Goal: Complete application form

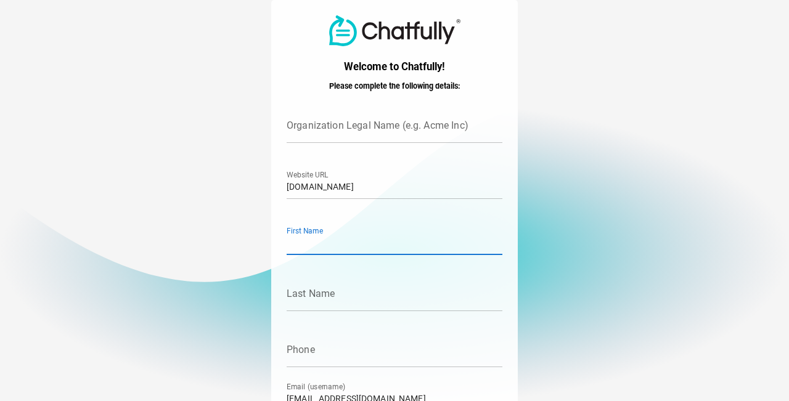
click at [328, 243] on input "First Name" at bounding box center [395, 238] width 216 height 35
type input "D"
type input "Stayluxe"
click at [320, 293] on input "Last Name" at bounding box center [395, 294] width 216 height 35
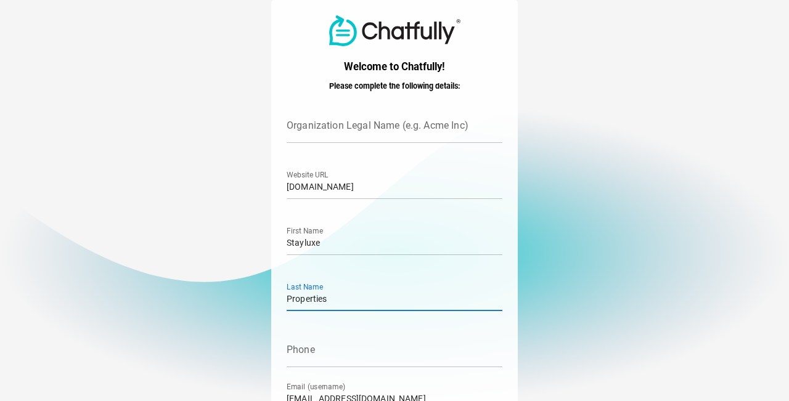
type input "Properties"
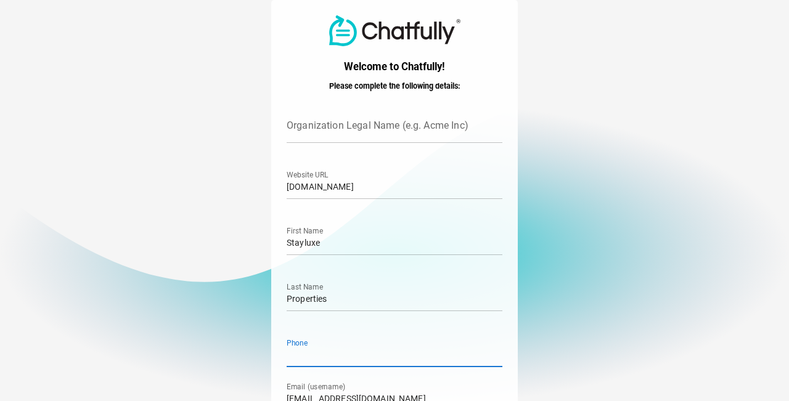
click at [305, 353] on input "Phone" at bounding box center [395, 350] width 216 height 35
paste input "435.720.8802"
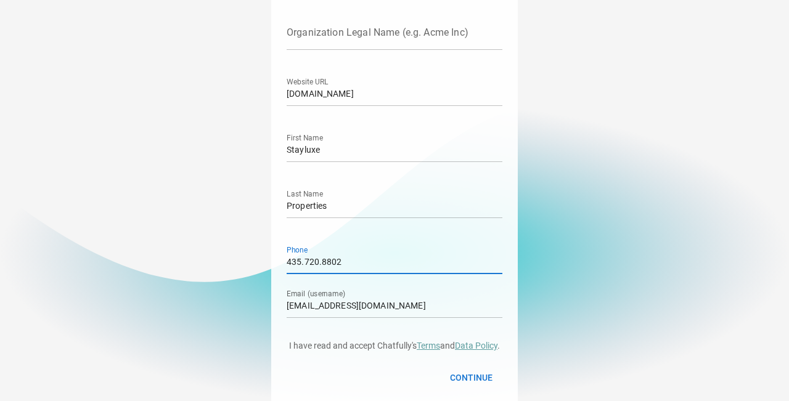
scroll to position [96, 0]
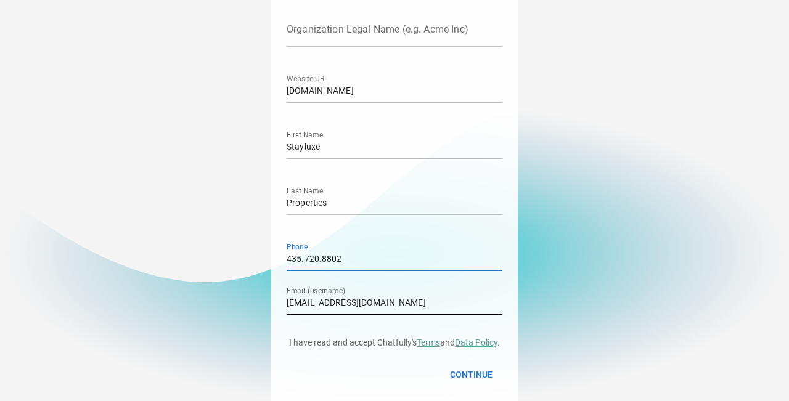
type input "435.720.8802"
click at [347, 304] on input "[EMAIL_ADDRESS][DOMAIN_NAME]" at bounding box center [395, 297] width 216 height 35
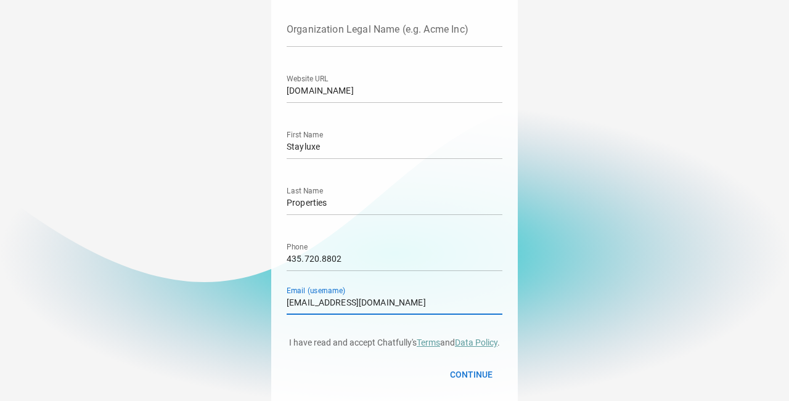
drag, startPoint x: 376, startPoint y: 302, endPoint x: 260, endPoint y: 309, distance: 116.1
click at [260, 309] on main "Welcome to Chatfully! Please complete the following details: Organization Legal…" at bounding box center [394, 155] width 789 height 502
paste input "[EMAIL_ADDRESS]"
type input "[EMAIL_ADDRESS]"
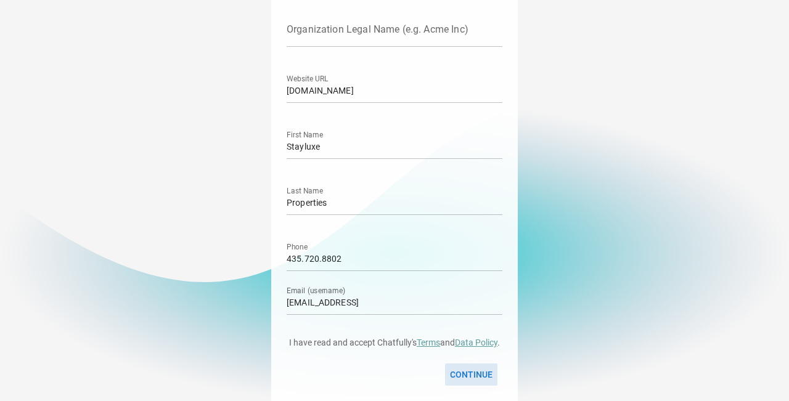
click at [471, 373] on span "Continue" at bounding box center [471, 374] width 43 height 15
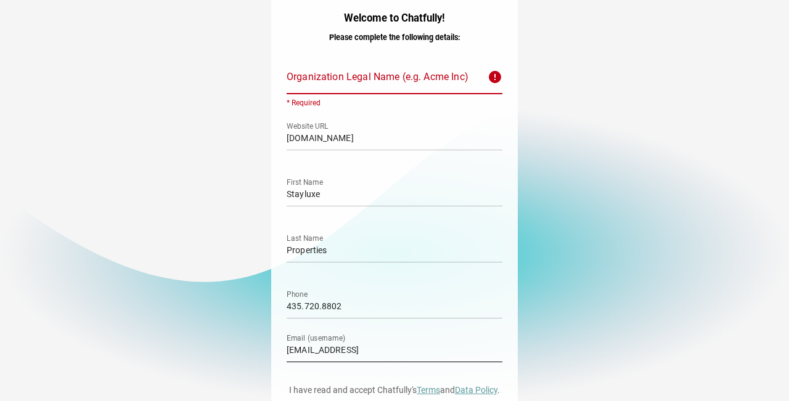
scroll to position [0, 0]
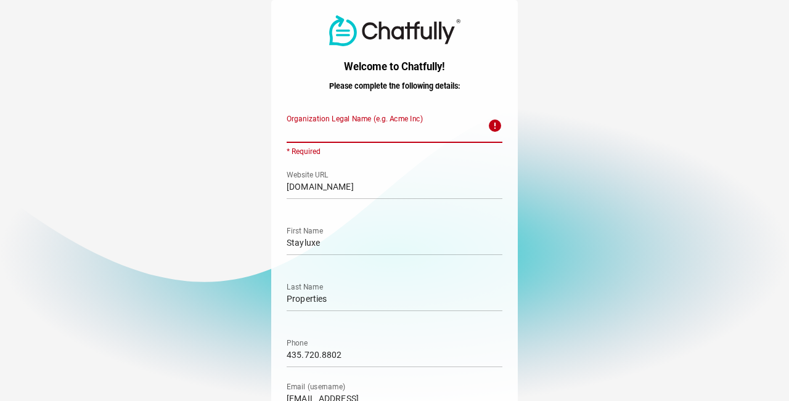
click at [306, 131] on input "Organization Legal Name (e.g. Acme Inc) error * Required" at bounding box center [384, 125] width 194 height 35
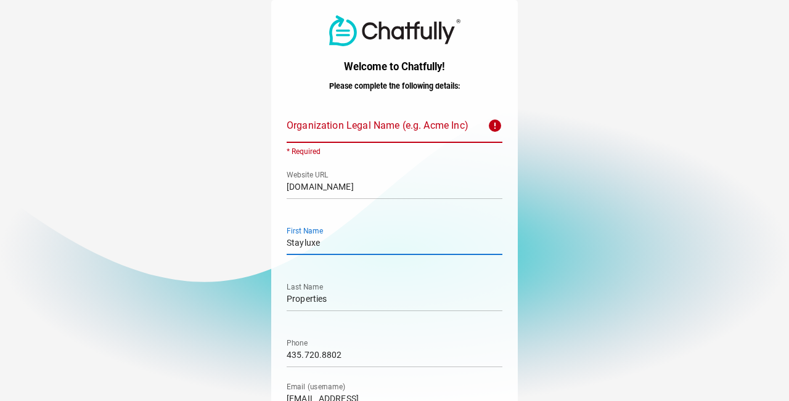
drag, startPoint x: 325, startPoint y: 242, endPoint x: 239, endPoint y: 241, distance: 86.3
click at [239, 241] on main "Welcome to Chatfully! Please complete the following details: Organization Legal…" at bounding box center [394, 251] width 789 height 502
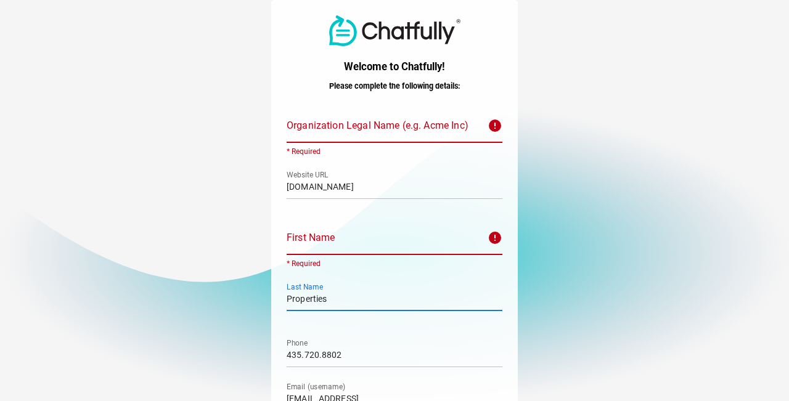
drag, startPoint x: 329, startPoint y: 298, endPoint x: 258, endPoint y: 299, distance: 71.5
click at [258, 299] on main "Welcome to Chatfully! Please complete the following details: Organization Legal…" at bounding box center [394, 251] width 789 height 502
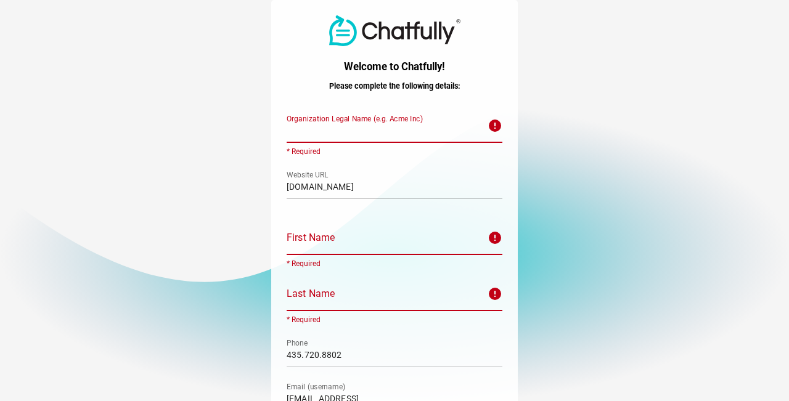
click at [309, 129] on input "Organization Legal Name (e.g. Acme Inc) error * Required" at bounding box center [384, 125] width 194 height 35
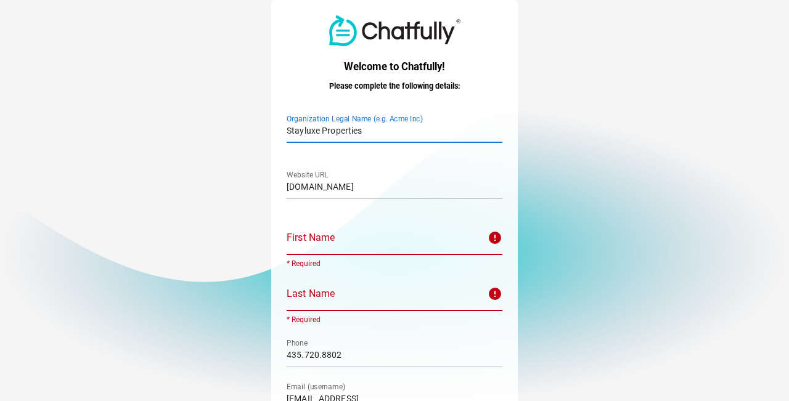
type input "Stayluxe Properties"
click at [308, 244] on input "First Name error * Required" at bounding box center [384, 238] width 194 height 35
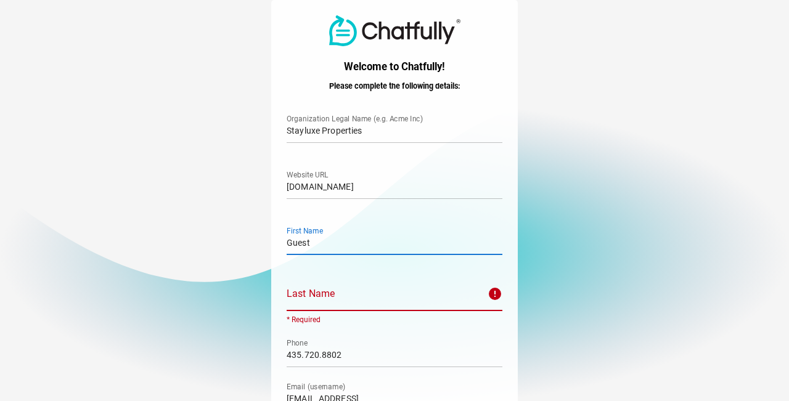
type input "Guest"
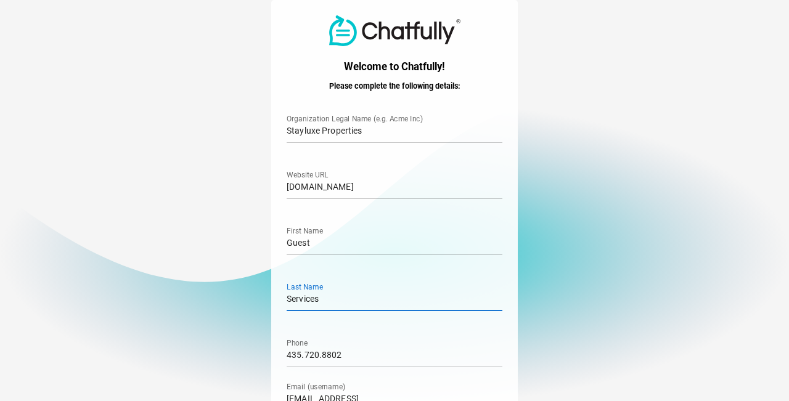
click at [417, 280] on input "Services" at bounding box center [395, 294] width 216 height 35
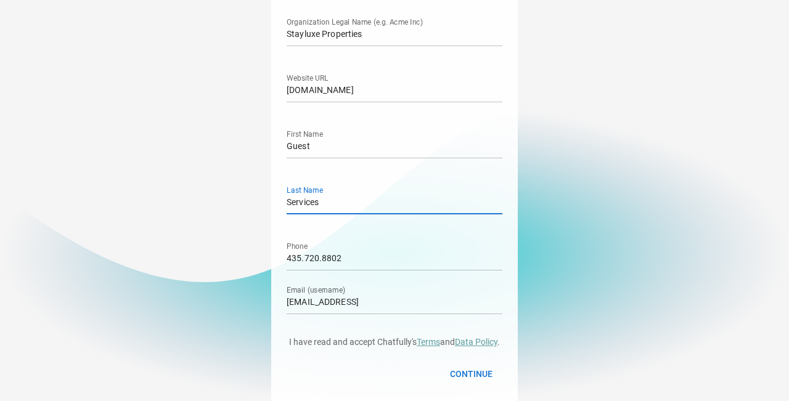
scroll to position [101, 0]
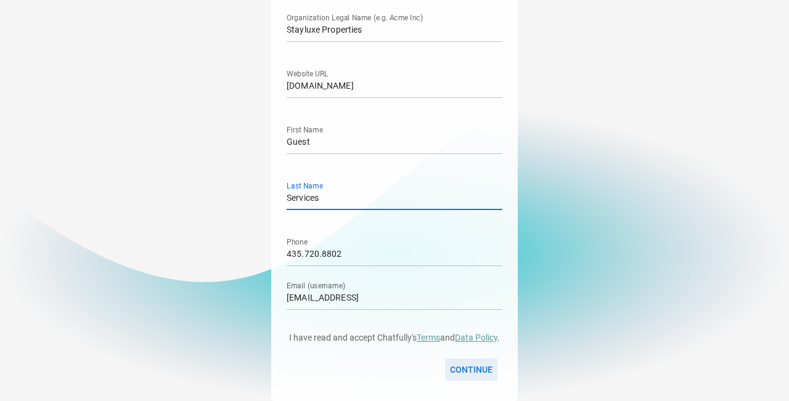
type input "Services"
click at [475, 367] on span "Continue" at bounding box center [471, 369] width 43 height 15
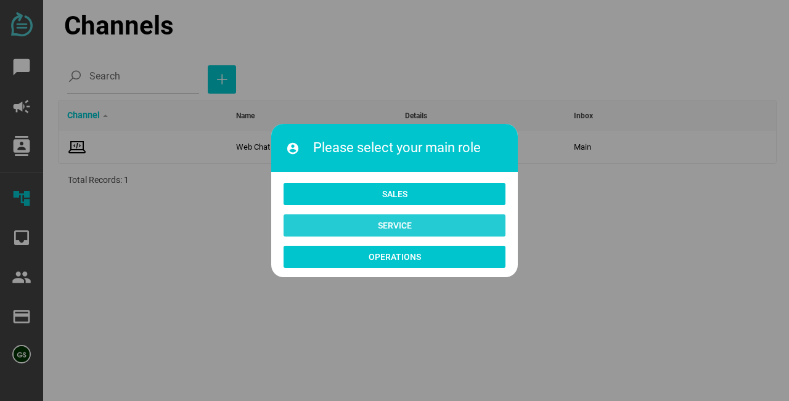
click at [395, 226] on span "Service" at bounding box center [395, 225] width 34 height 15
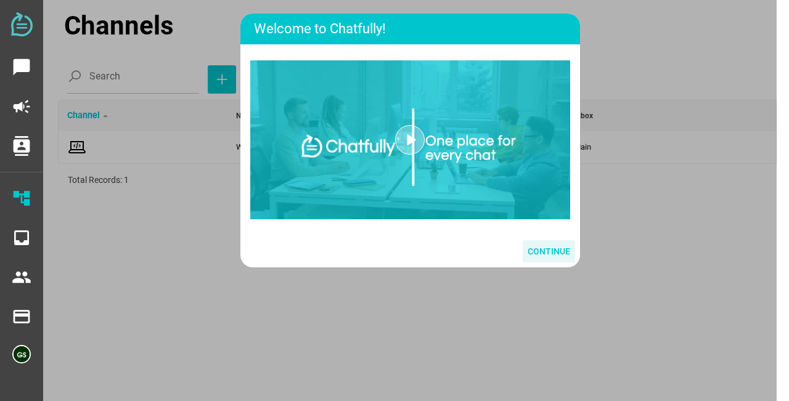
click at [551, 253] on span "Continue" at bounding box center [549, 251] width 43 height 15
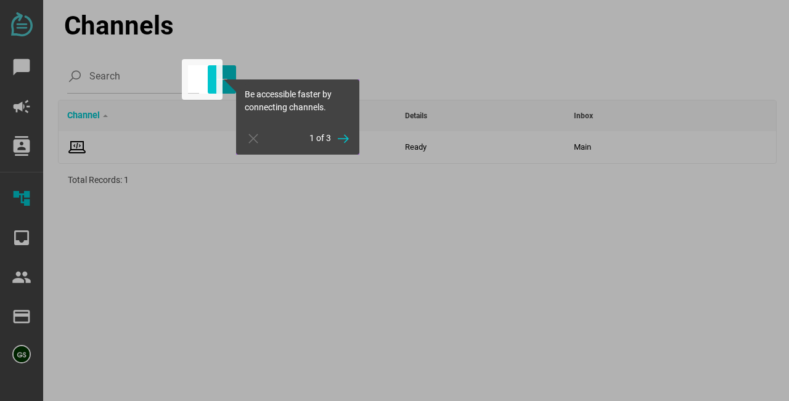
click at [203, 78] on div at bounding box center [202, 79] width 41 height 41
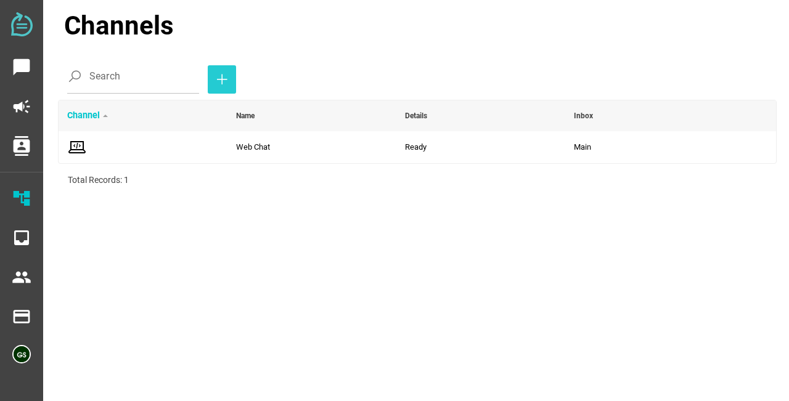
click at [214, 78] on icon "button" at bounding box center [221, 79] width 15 height 15
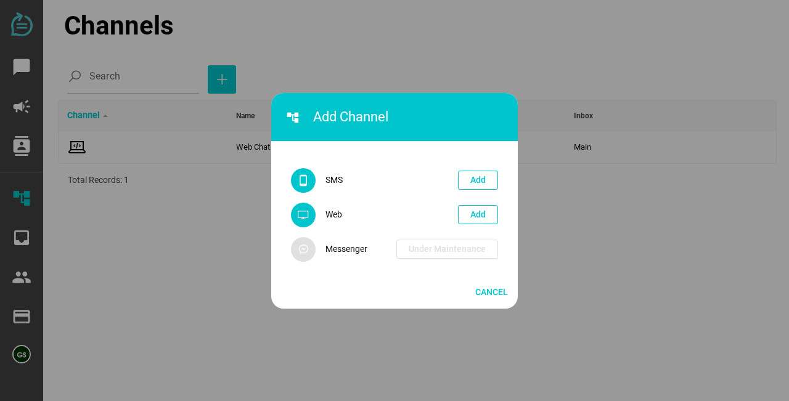
click at [307, 252] on icon at bounding box center [303, 249] width 12 height 12
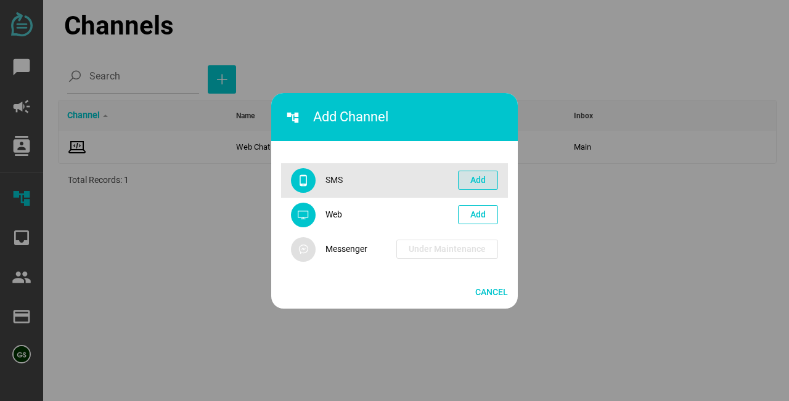
click at [475, 178] on span "Add" at bounding box center [477, 180] width 15 height 15
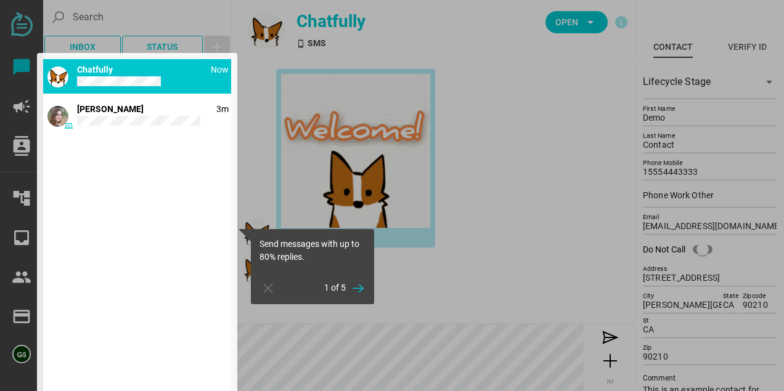
click at [526, 277] on div at bounding box center [510, 195] width 558 height 391
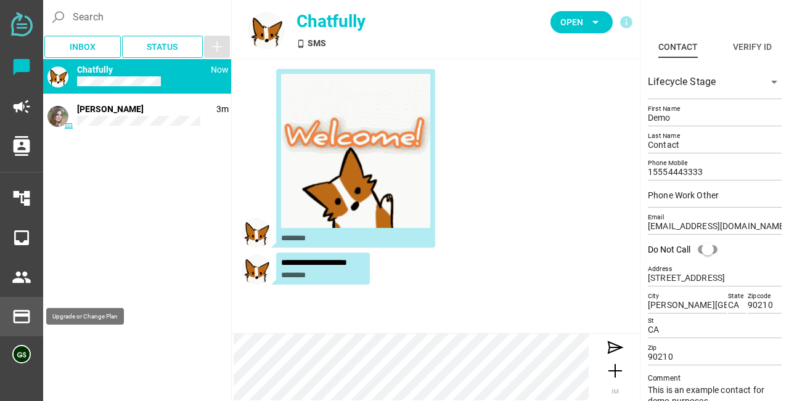
click at [26, 316] on icon "payment" at bounding box center [22, 317] width 20 height 20
